Goal: Information Seeking & Learning: Learn about a topic

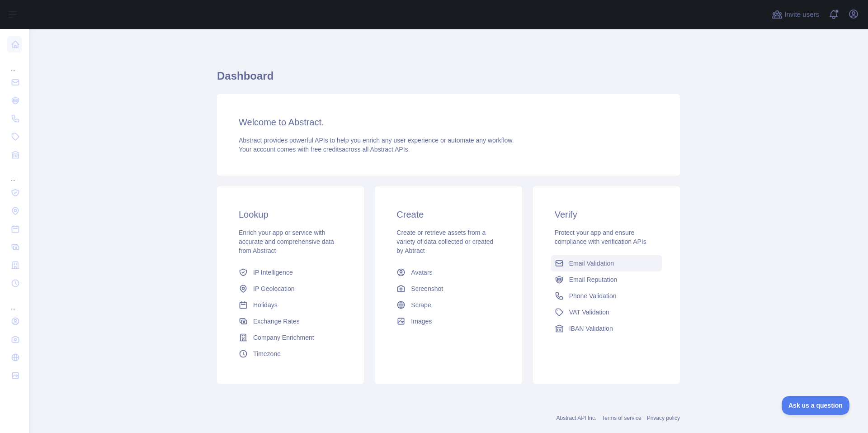
click at [590, 264] on span "Email Validation" at bounding box center [591, 263] width 45 height 9
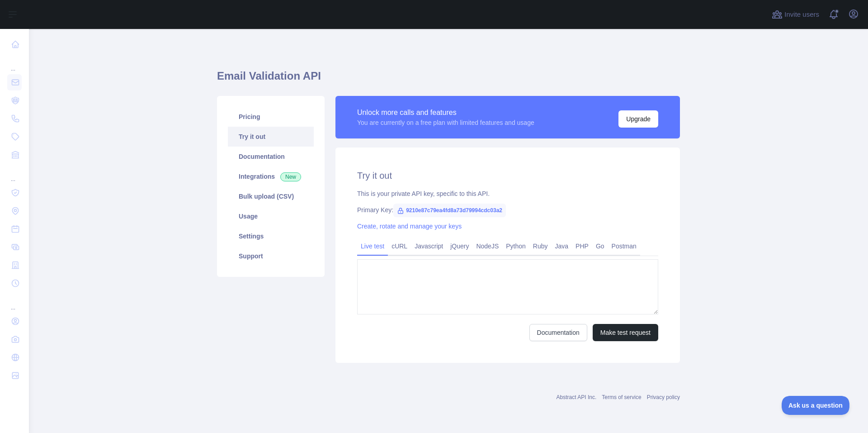
type textarea "**********"
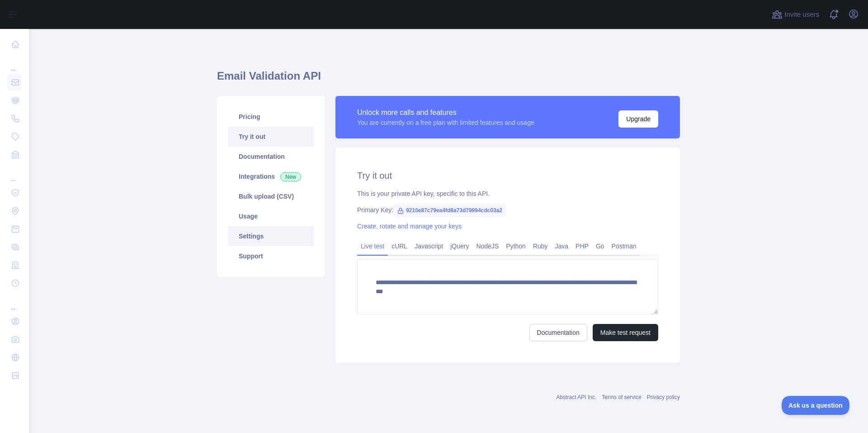
click at [248, 236] on link "Settings" at bounding box center [271, 236] width 86 height 20
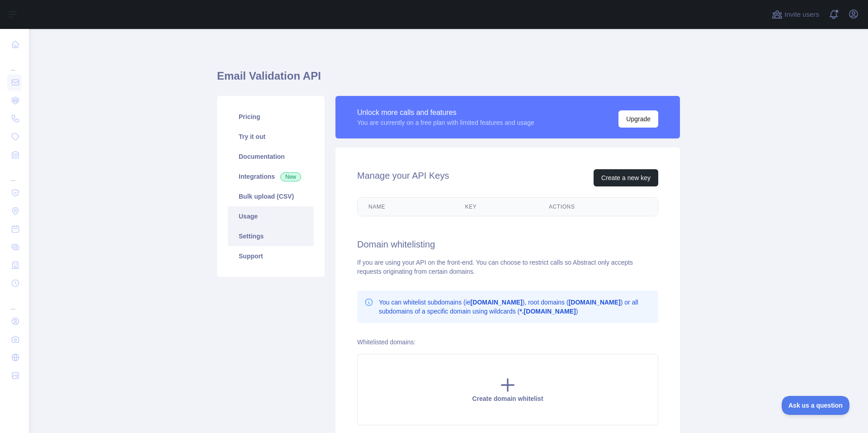
click at [255, 219] on link "Usage" at bounding box center [271, 216] width 86 height 20
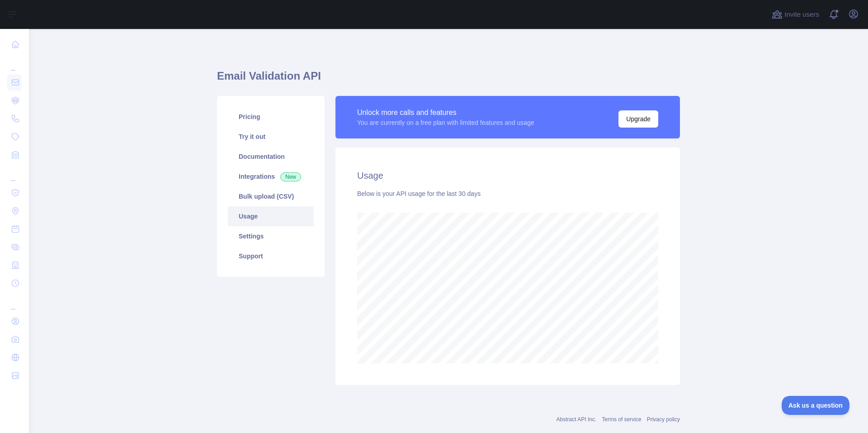
scroll to position [404, 833]
click at [286, 167] on link "Integrations New" at bounding box center [271, 176] width 86 height 20
